Goal: Information Seeking & Learning: Learn about a topic

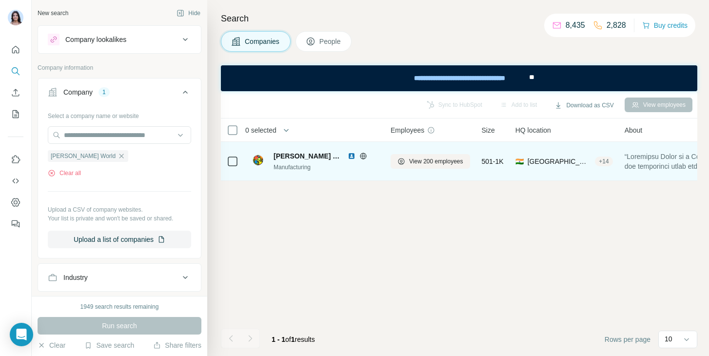
click at [288, 153] on span "Spinks World" at bounding box center [307, 156] width 69 height 10
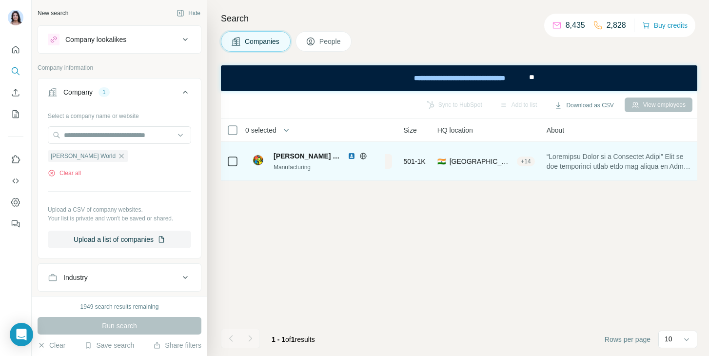
scroll to position [0, 91]
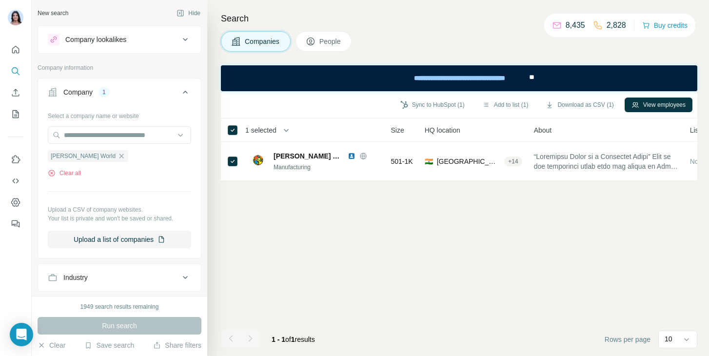
click at [314, 42] on icon at bounding box center [311, 42] width 8 height 8
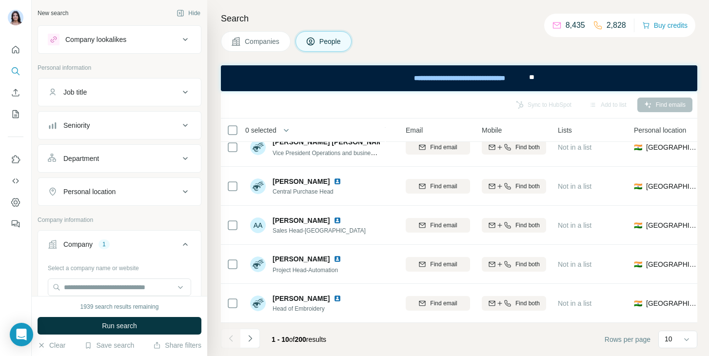
scroll to position [0, 94]
